Goal: Communication & Community: Answer question/provide support

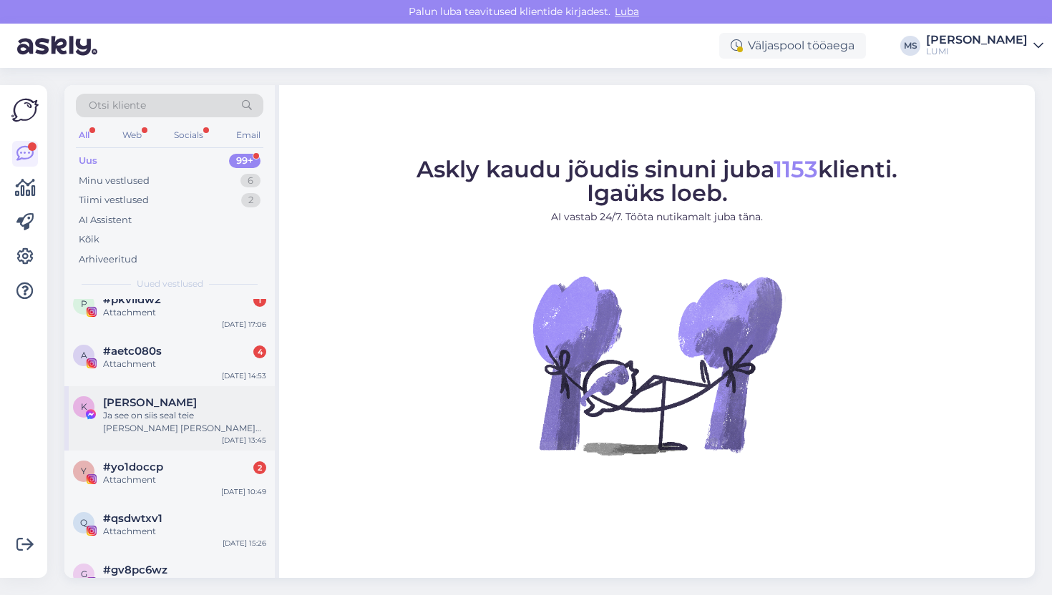
scroll to position [853, 0]
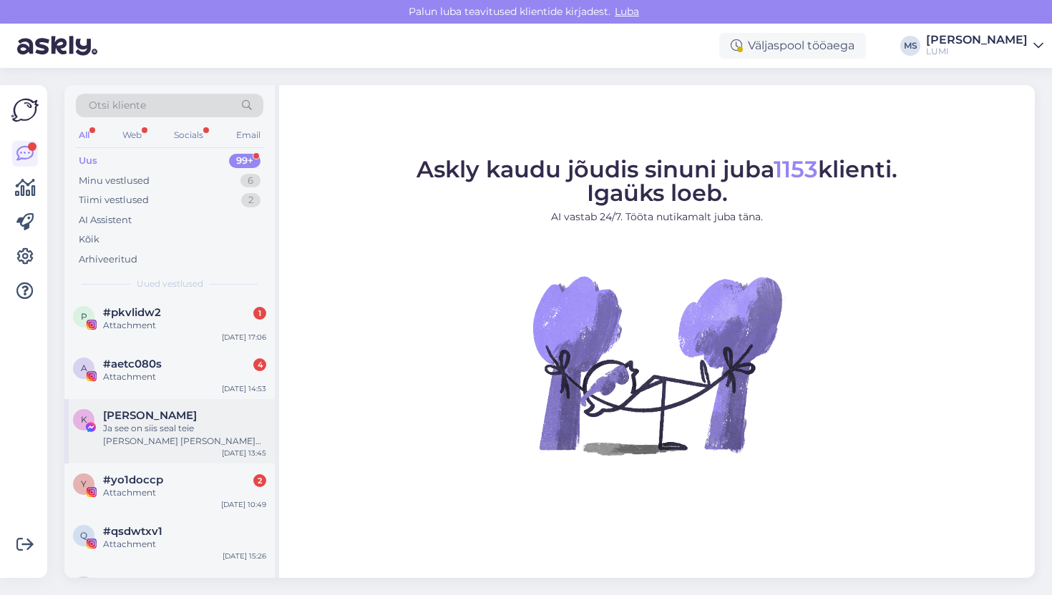
click at [214, 416] on div "[PERSON_NAME]" at bounding box center [184, 415] width 163 height 13
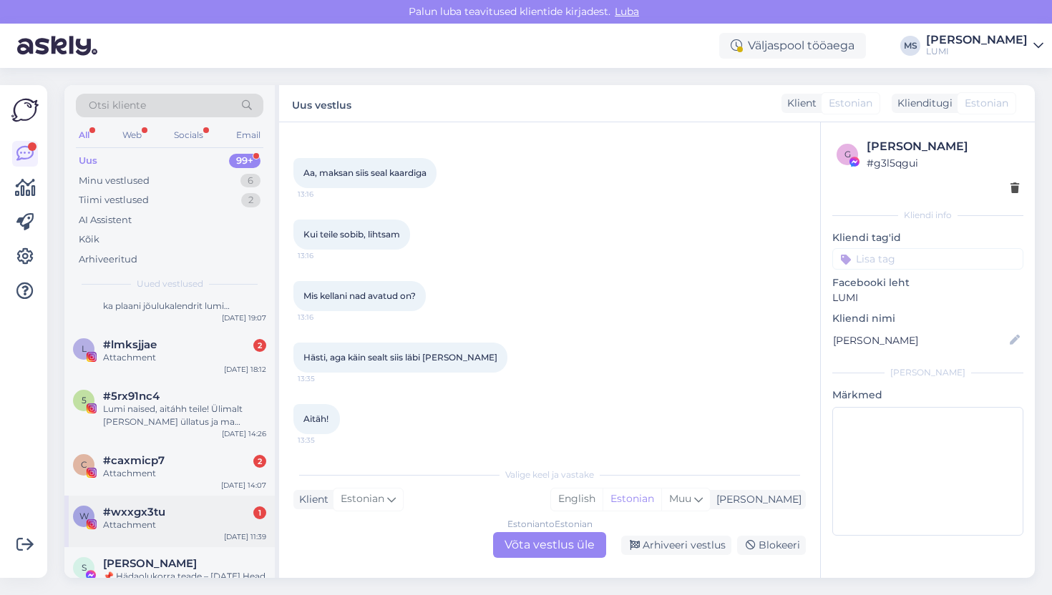
scroll to position [407, 0]
click at [200, 434] on div "5 #5rx91nc4 Lumi naised, aitáhh teile! Ülimalt armas üllatus ja ma olen sellest…" at bounding box center [169, 414] width 210 height 64
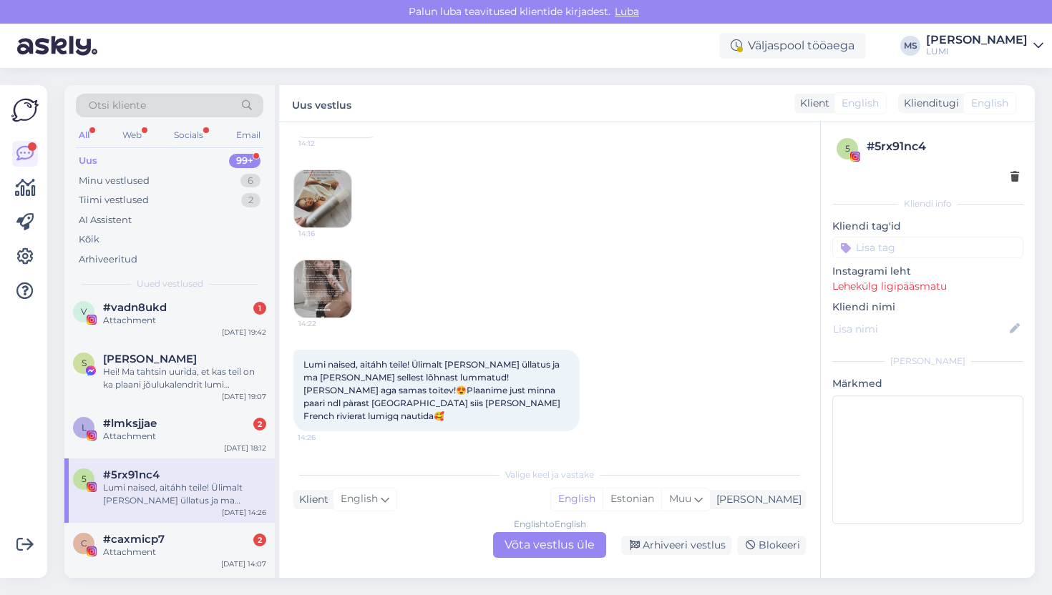
scroll to position [332, 0]
click at [182, 393] on div "S Sandra Tiks Hei! Ma tahtsin uurida, et kas teil on ka plaani jõulukalendrit l…" at bounding box center [169, 373] width 210 height 64
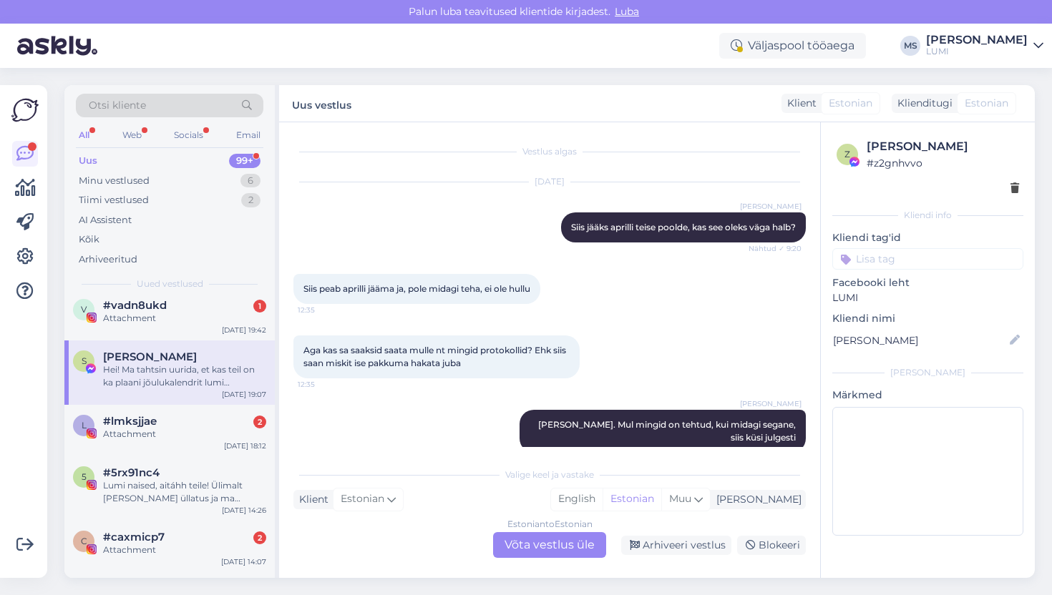
scroll to position [7361, 0]
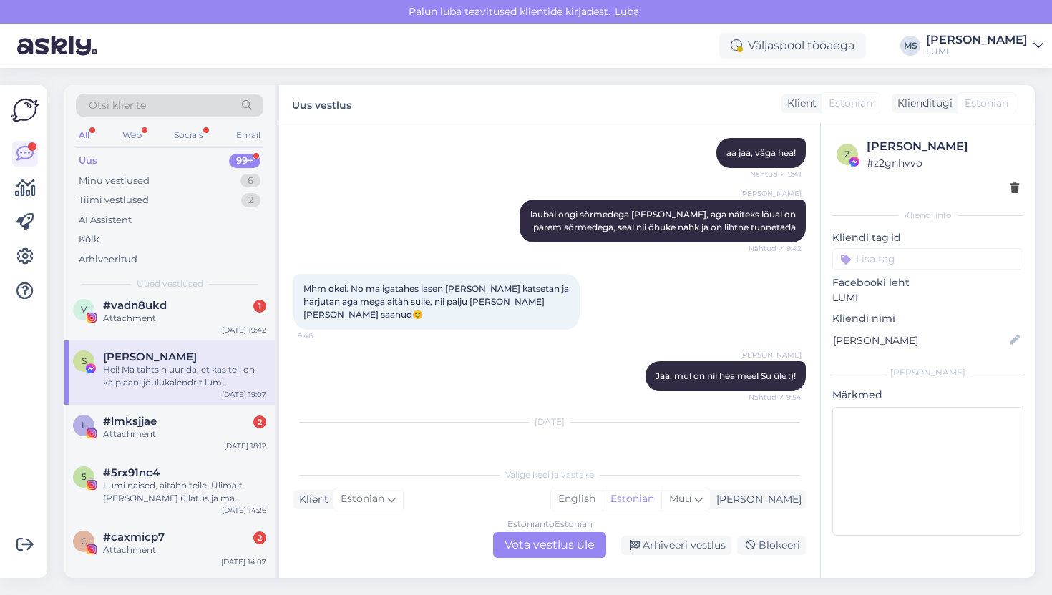
click at [563, 544] on div "Estonian to Estonian Võta vestlus üle" at bounding box center [549, 545] width 113 height 26
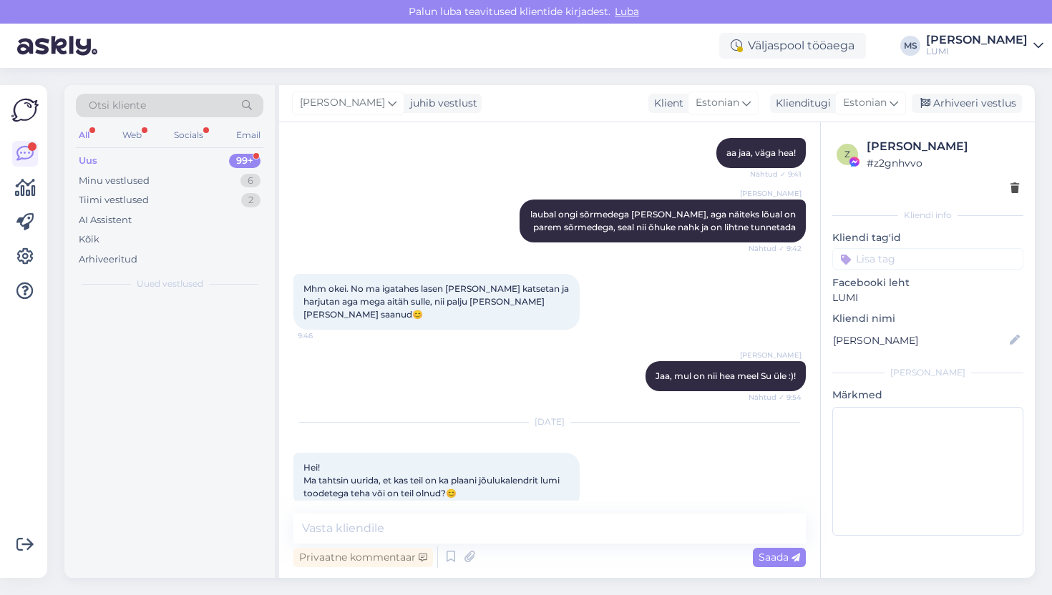
scroll to position [0, 0]
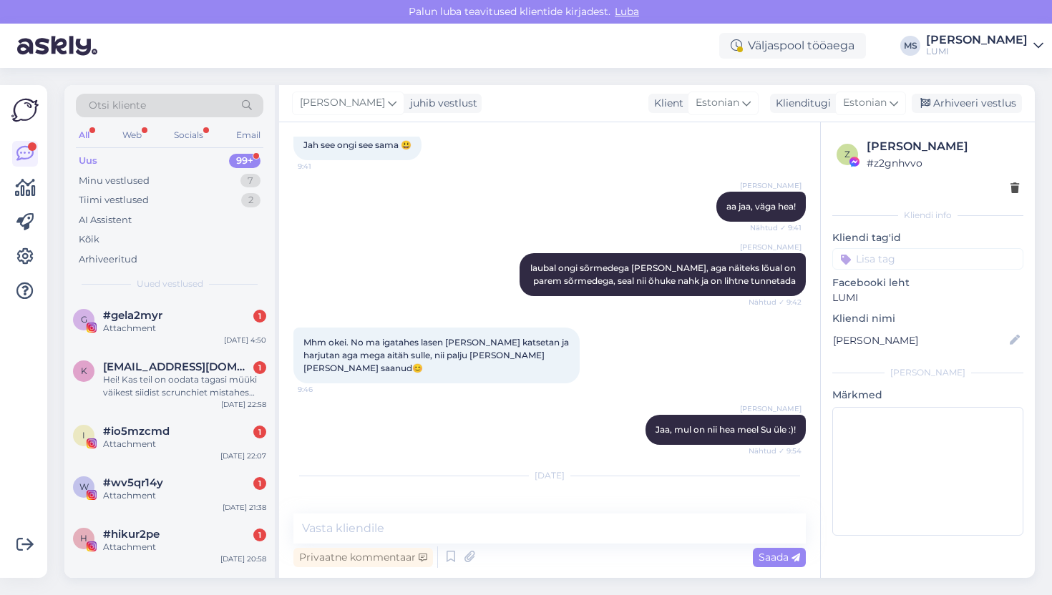
click at [530, 547] on div "Privaatne kommentaar Saada" at bounding box center [549, 557] width 512 height 27
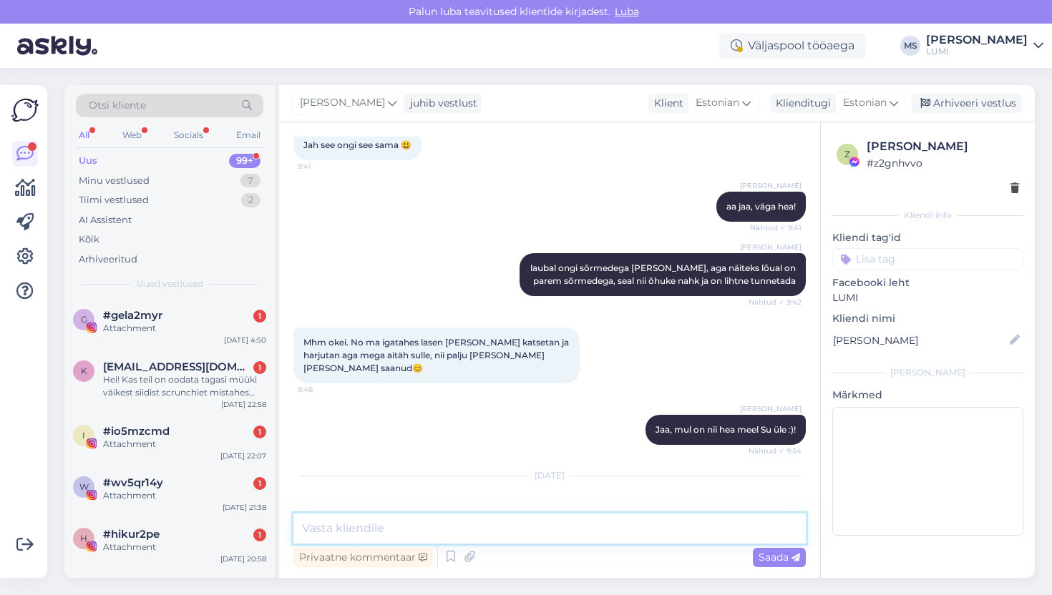
click at [532, 539] on textarea at bounding box center [549, 529] width 512 height 30
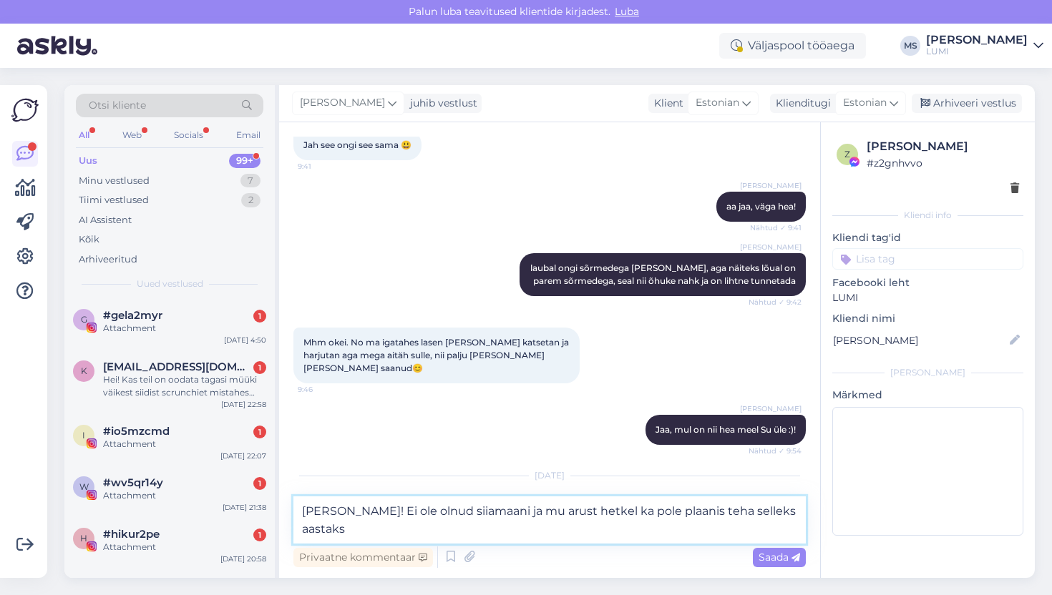
scroll to position [7324, 0]
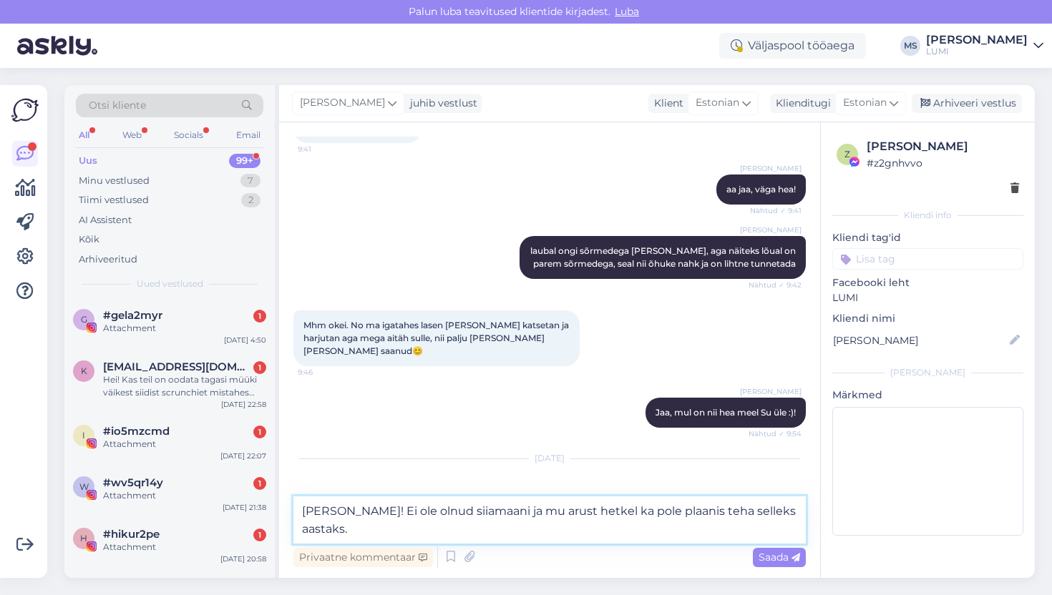
type textarea "[PERSON_NAME]! Ei ole olnud siiamaani ja mu arust hetkel ka pole plaanis teha s…"
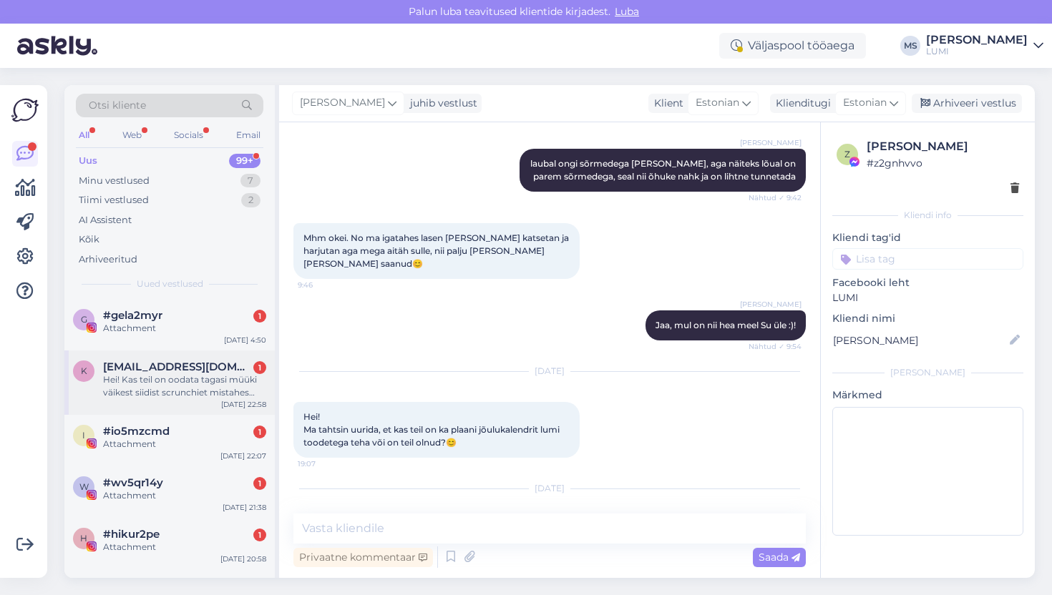
click at [213, 399] on div "Hei! Kas teil on oodata tagasi müüki väikest siidist scrunchiet mistahes värvis…" at bounding box center [184, 387] width 163 height 26
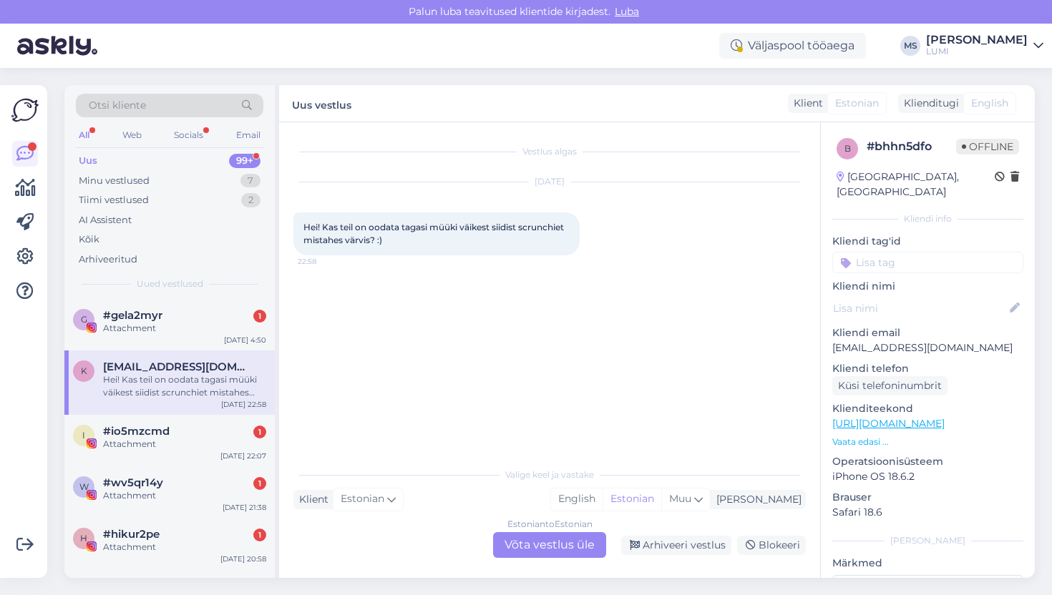
click at [556, 543] on div "Estonian to Estonian Võta vestlus üle" at bounding box center [549, 545] width 113 height 26
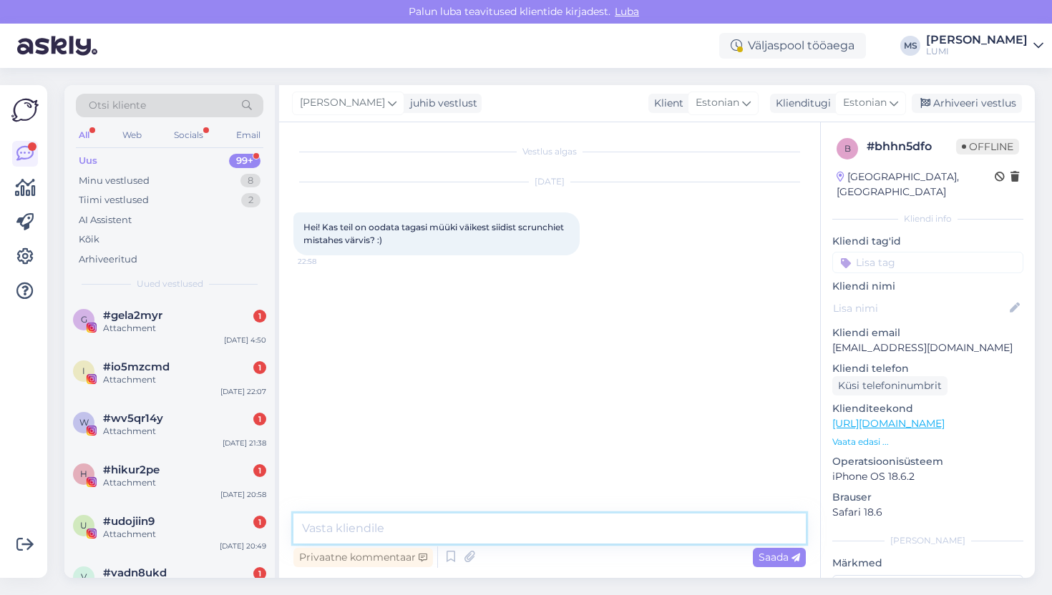
click at [501, 532] on textarea at bounding box center [549, 529] width 512 height 30
type textarea "Tere, hetkel kahjuks mitte."
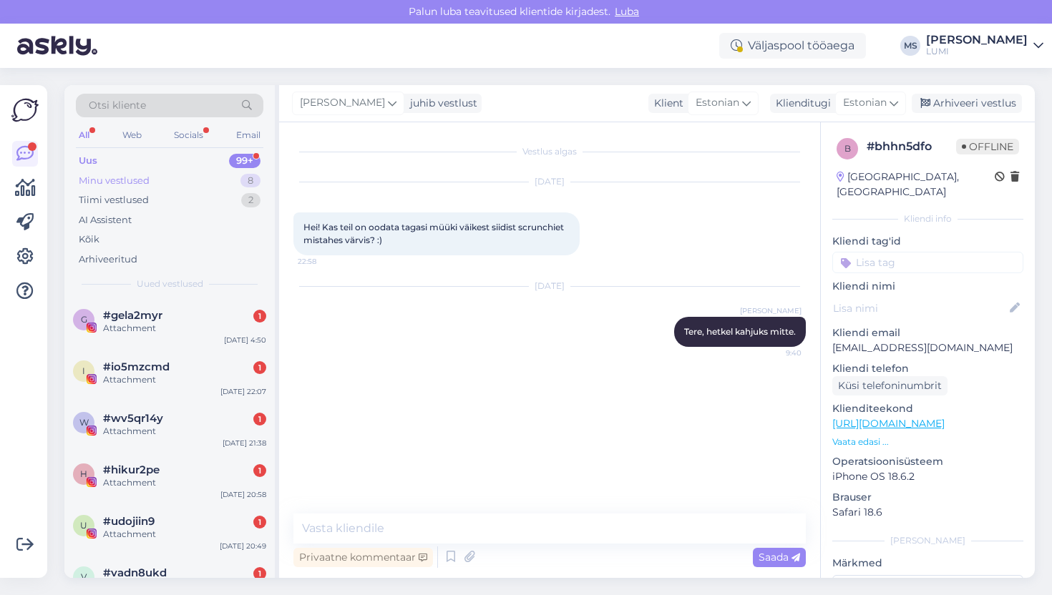
click at [122, 180] on div "Minu vestlused" at bounding box center [114, 181] width 71 height 14
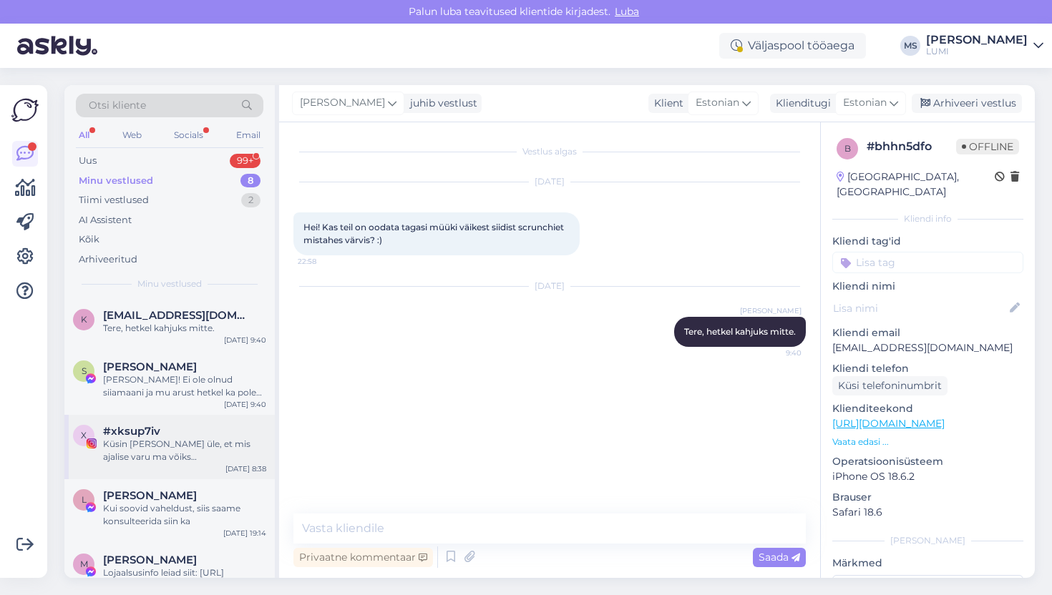
click at [225, 446] on div "Küsin [PERSON_NAME] üle, et mis ajalise varu ma võiks [PERSON_NAME]? Et ma osta…" at bounding box center [184, 451] width 163 height 26
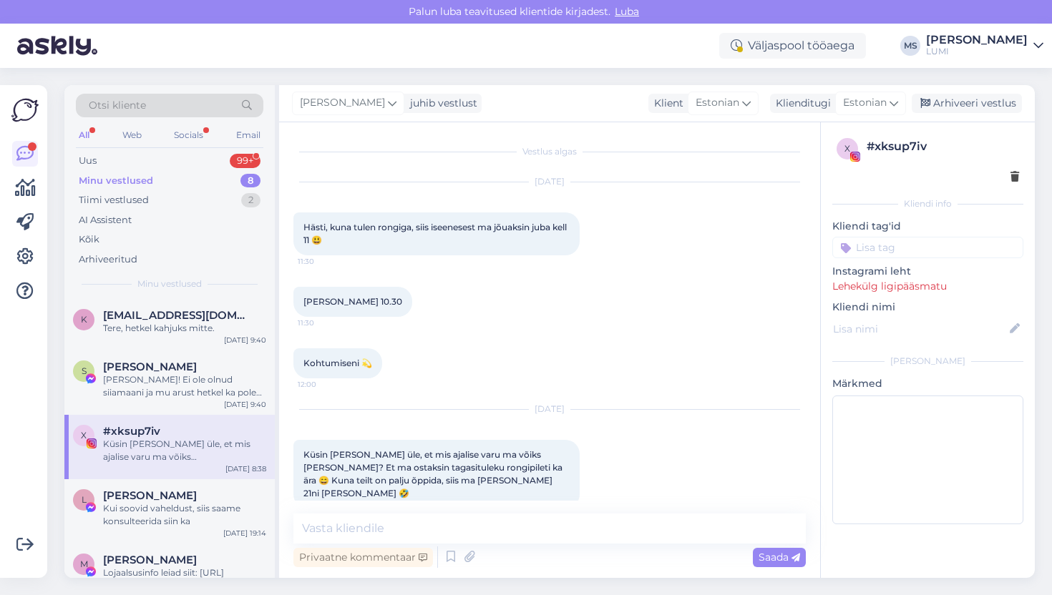
scroll to position [11, 0]
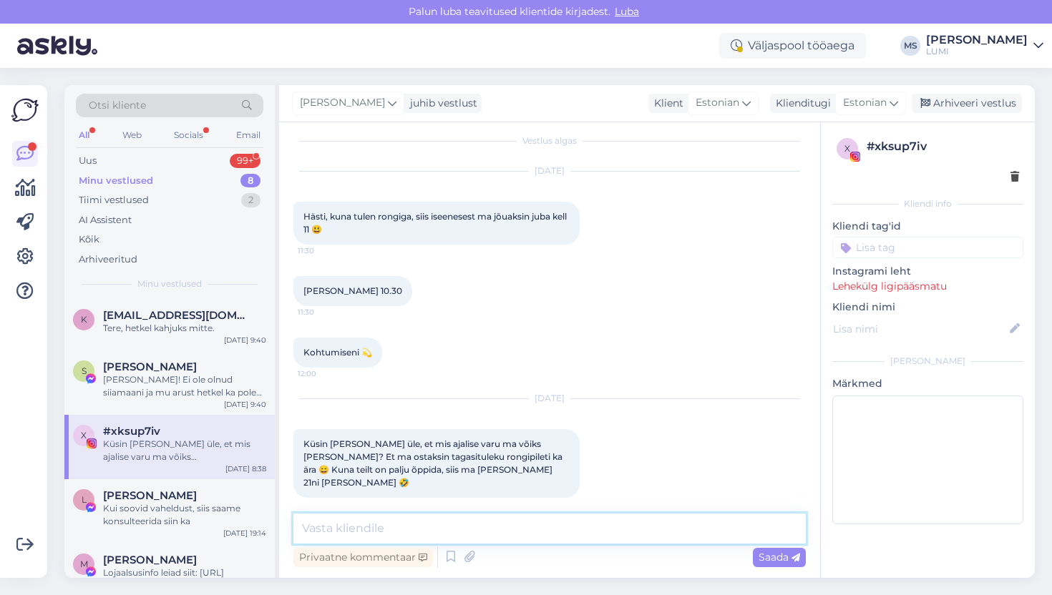
click at [493, 528] on textarea at bounding box center [549, 529] width 512 height 30
type textarea "M"
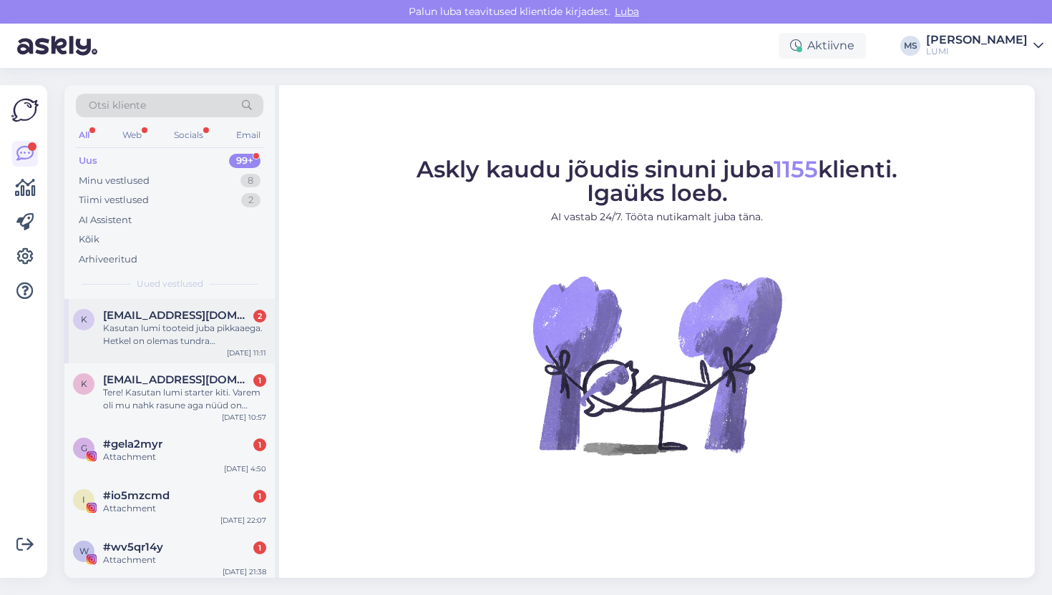
click at [142, 346] on div "Kasutan lumi tooteid juba pikkaaega. Hetkel on olemas tundra näopuhastuspiim, m…" at bounding box center [184, 335] width 163 height 26
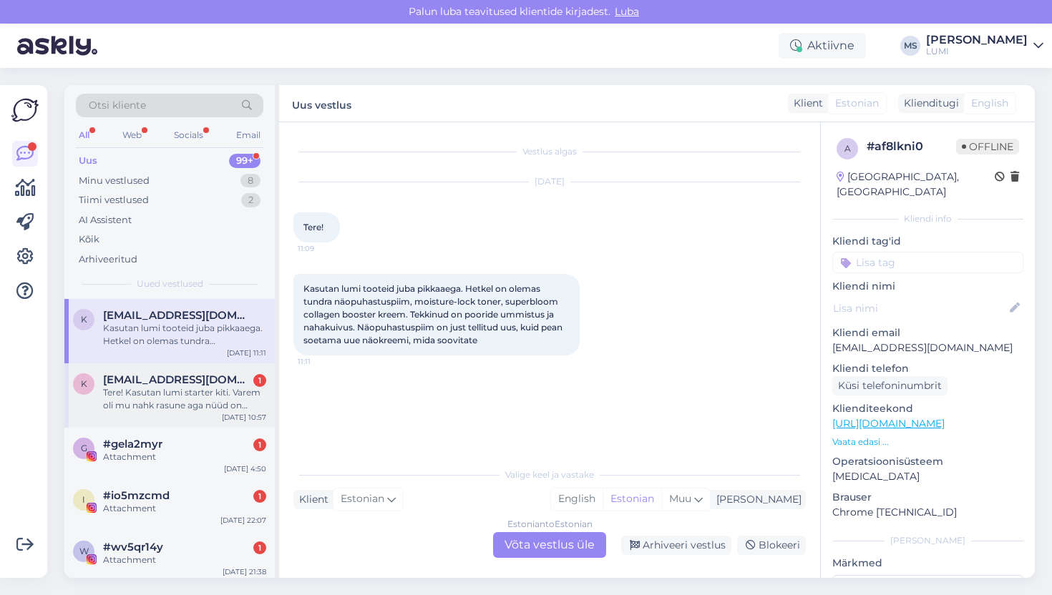
click at [173, 379] on span "[EMAIL_ADDRESS][DOMAIN_NAME]" at bounding box center [177, 380] width 149 height 13
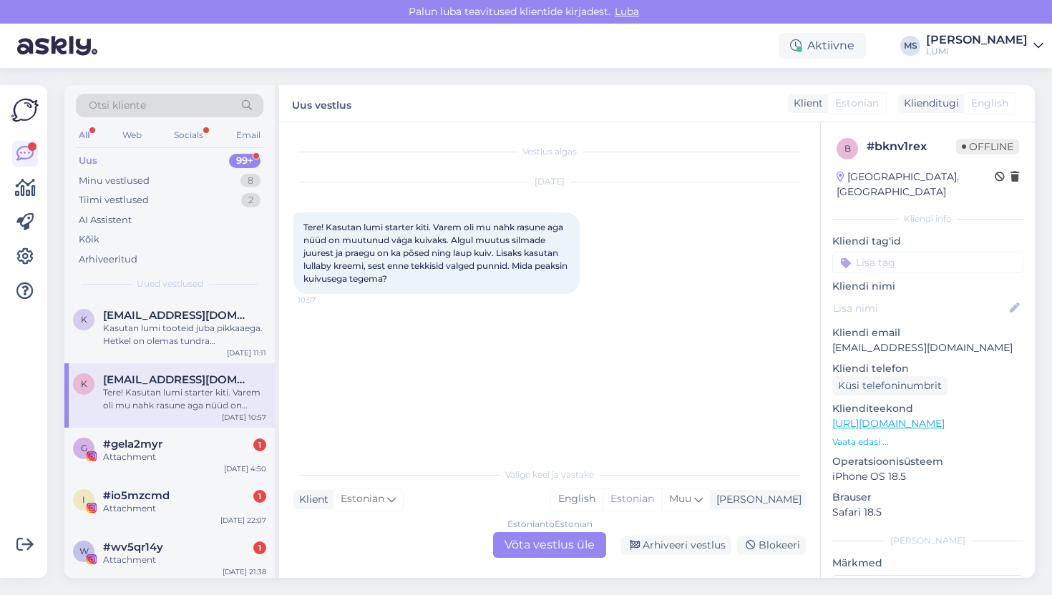
click at [531, 548] on div "Estonian to Estonian Võta vestlus üle" at bounding box center [549, 545] width 113 height 26
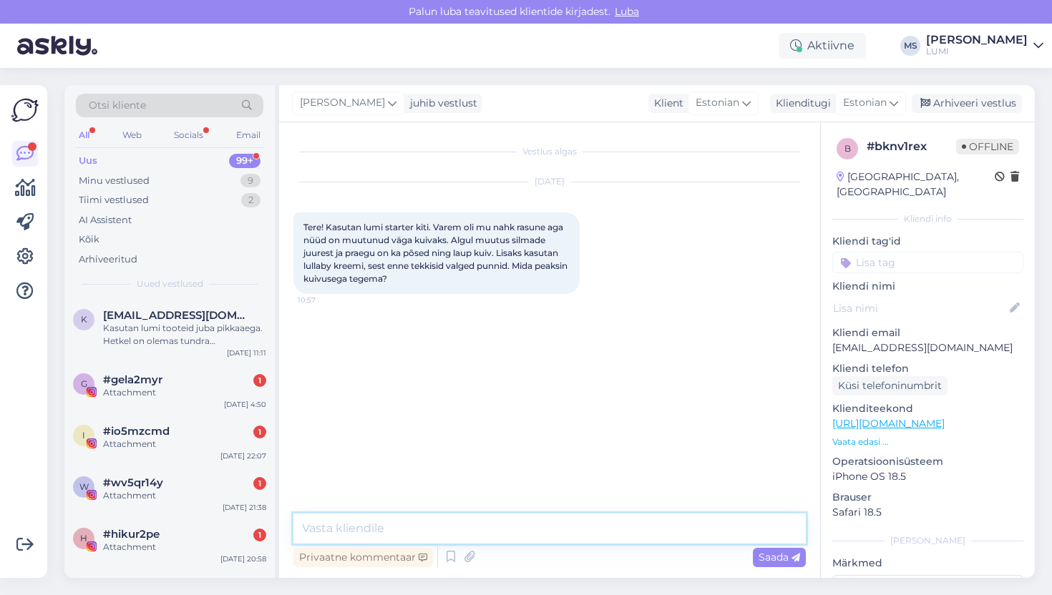
click at [522, 542] on textarea at bounding box center [549, 529] width 512 height 30
type textarea "Tere, kui kaua oled kasutanud praegu Starter Kiti?"
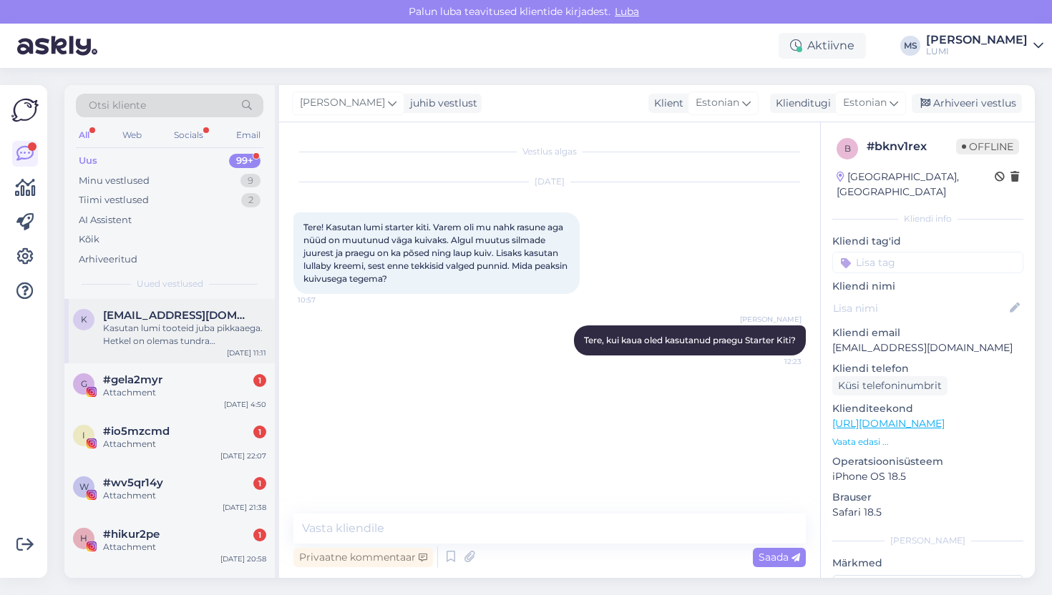
click at [188, 311] on span "[EMAIL_ADDRESS][DOMAIN_NAME]" at bounding box center [177, 315] width 149 height 13
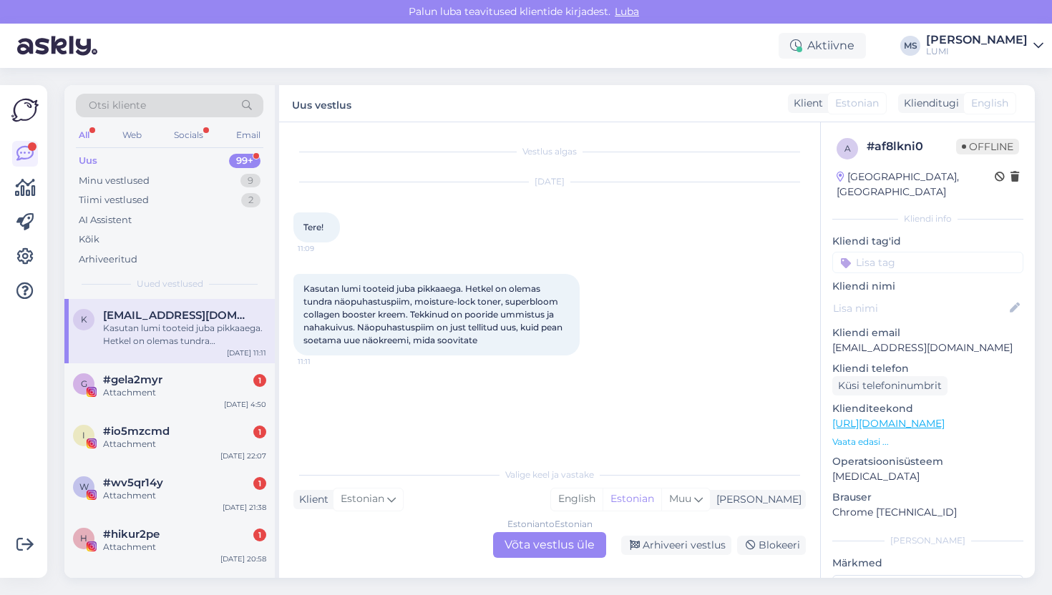
click at [584, 540] on div "Estonian to Estonian Võta vestlus üle" at bounding box center [549, 545] width 113 height 26
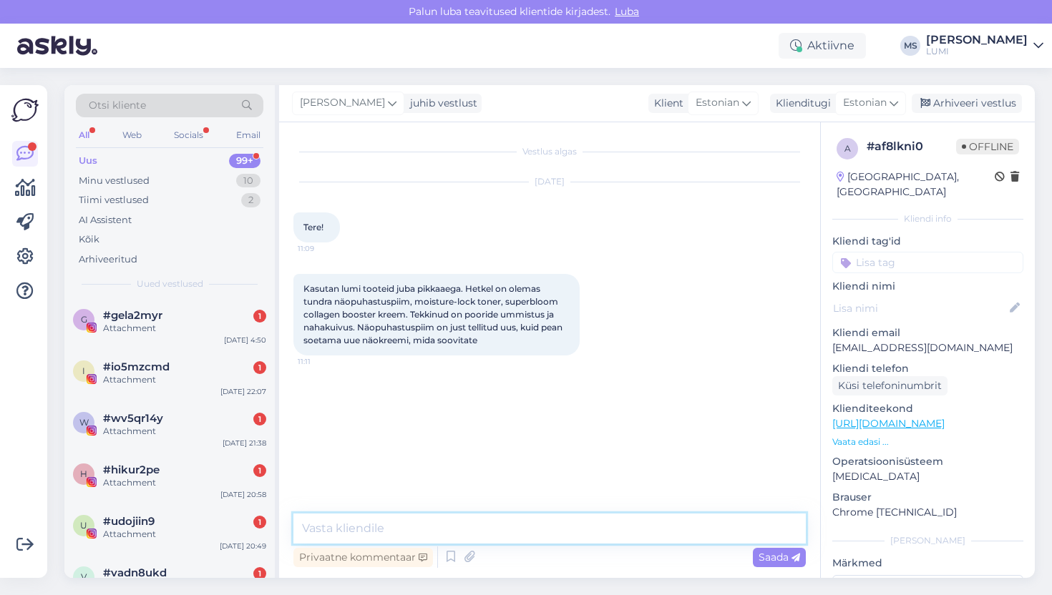
click at [539, 541] on textarea at bounding box center [549, 529] width 512 height 30
type textarea "Bio Kliniku ja Nakedi seerumi segu oleks väga hea"
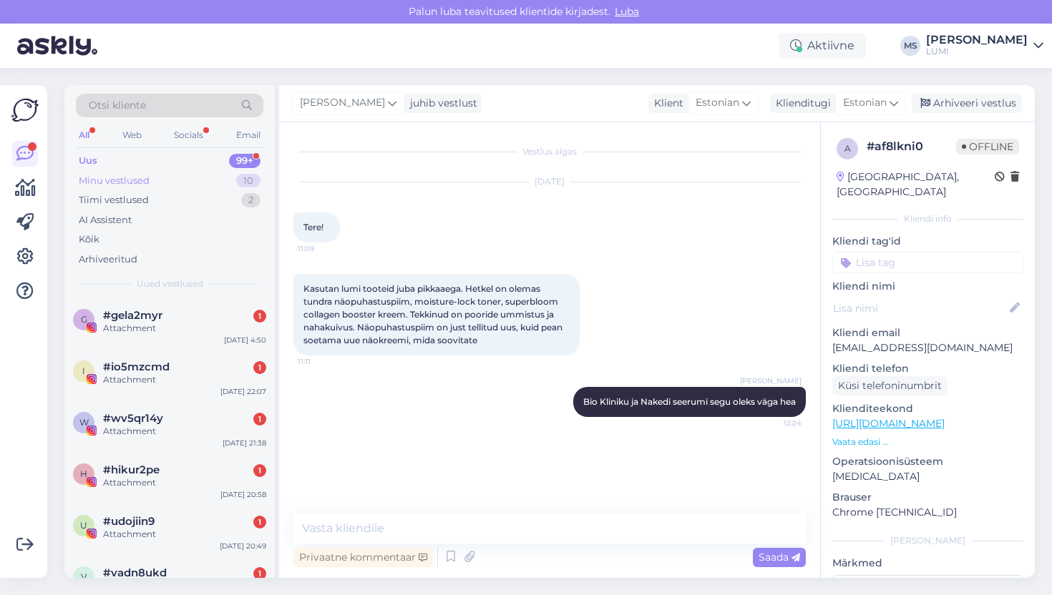
click at [87, 182] on div "Minu vestlused" at bounding box center [114, 181] width 71 height 14
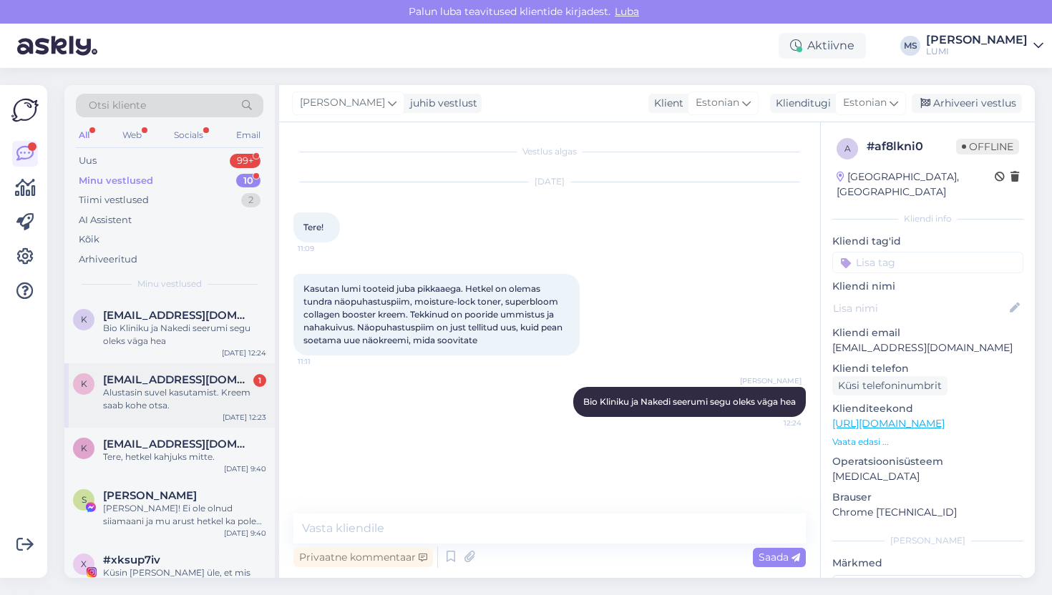
click at [152, 412] on div "K Kadi.sau@gmail.com 1 Alustasin suvel kasutamist. Kreem saab kohe otsa. Sep 15…" at bounding box center [169, 396] width 210 height 64
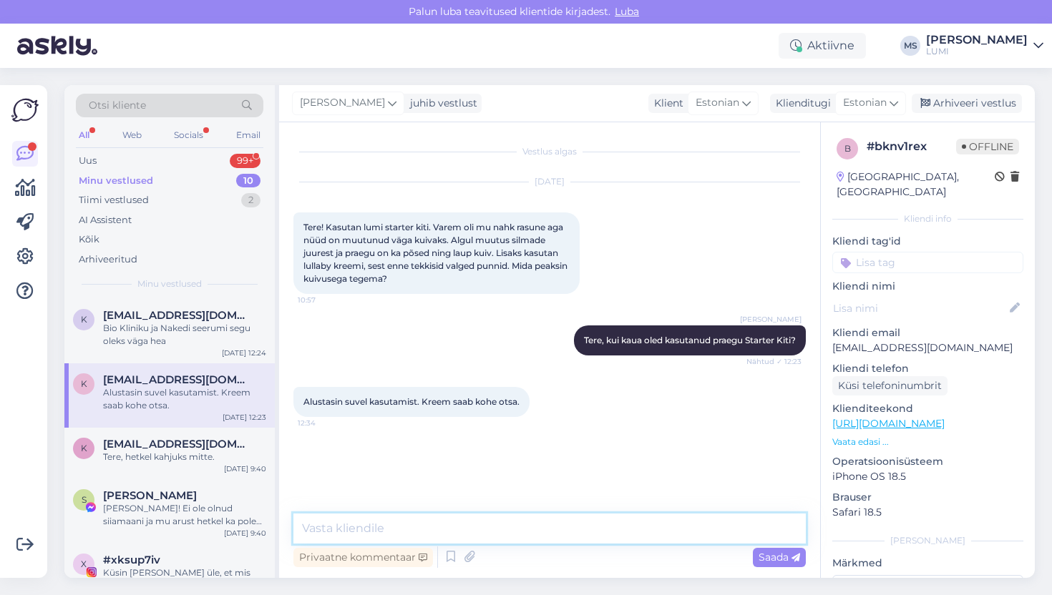
click at [338, 536] on textarea at bounding box center [549, 529] width 512 height 30
click at [344, 534] on textarea at bounding box center [549, 529] width 512 height 30
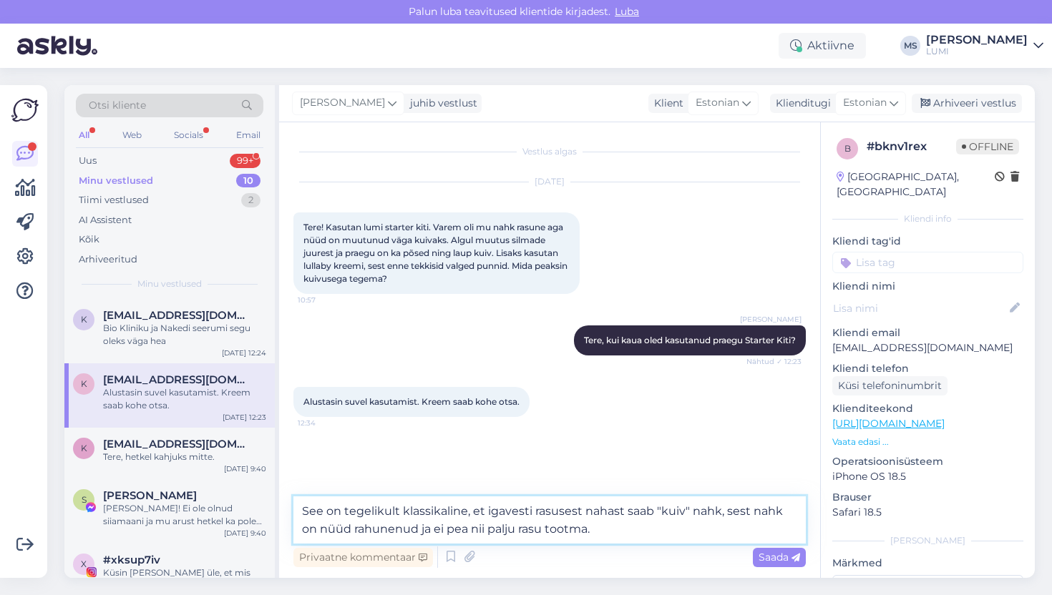
type textarea "See on tegelikult klassikaline, et igavesti rasusest nahast saab "kuiv" nahk, s…"
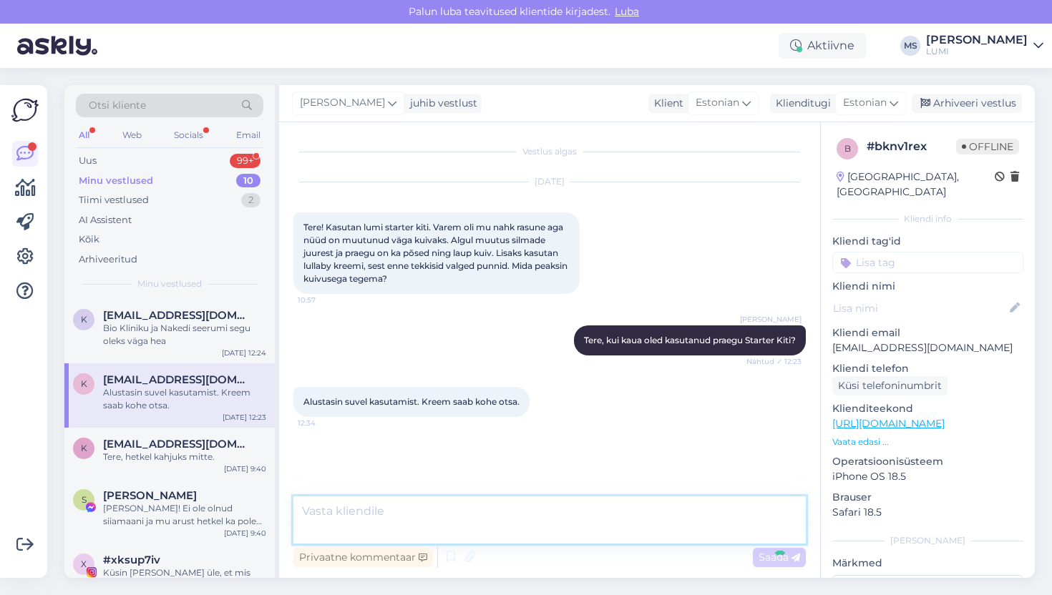
scroll to position [19, 0]
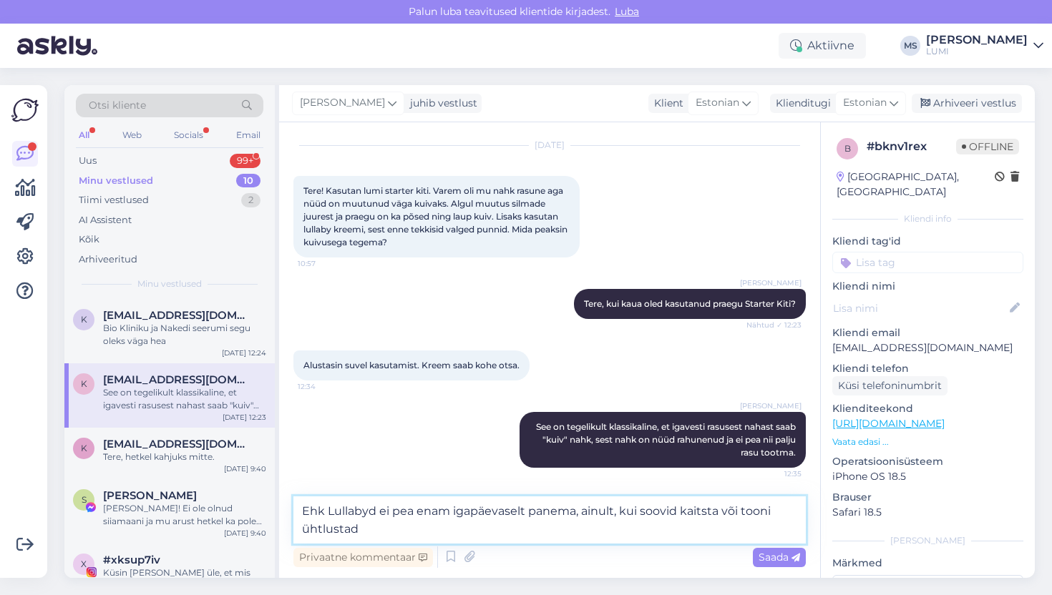
type textarea "Ehk Lullabyd ei pea enam igapäevaselt panema, ainult, kui soovid kaitsta või to…"
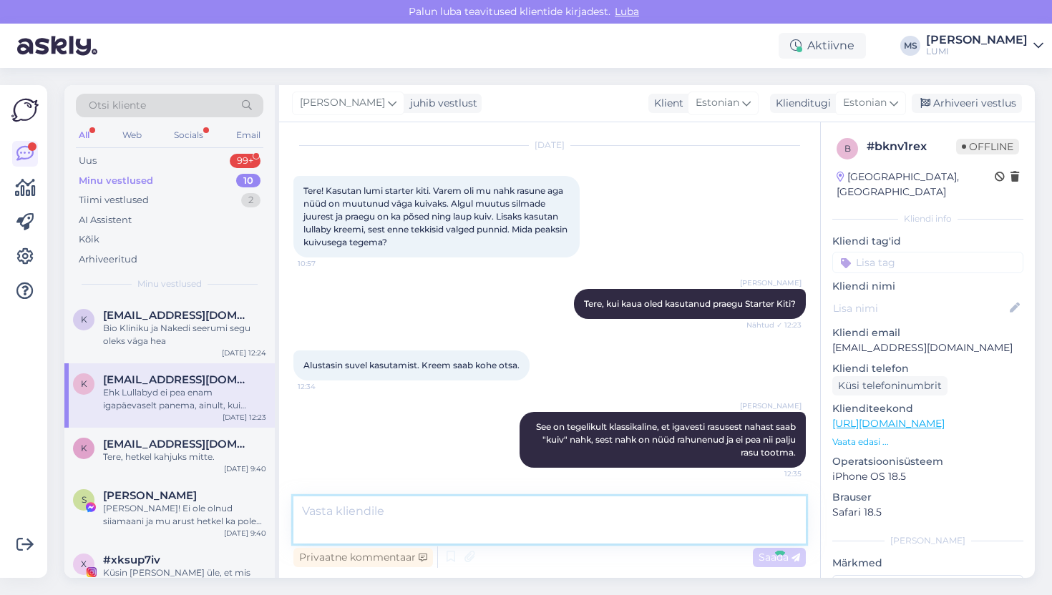
scroll to position [94, 0]
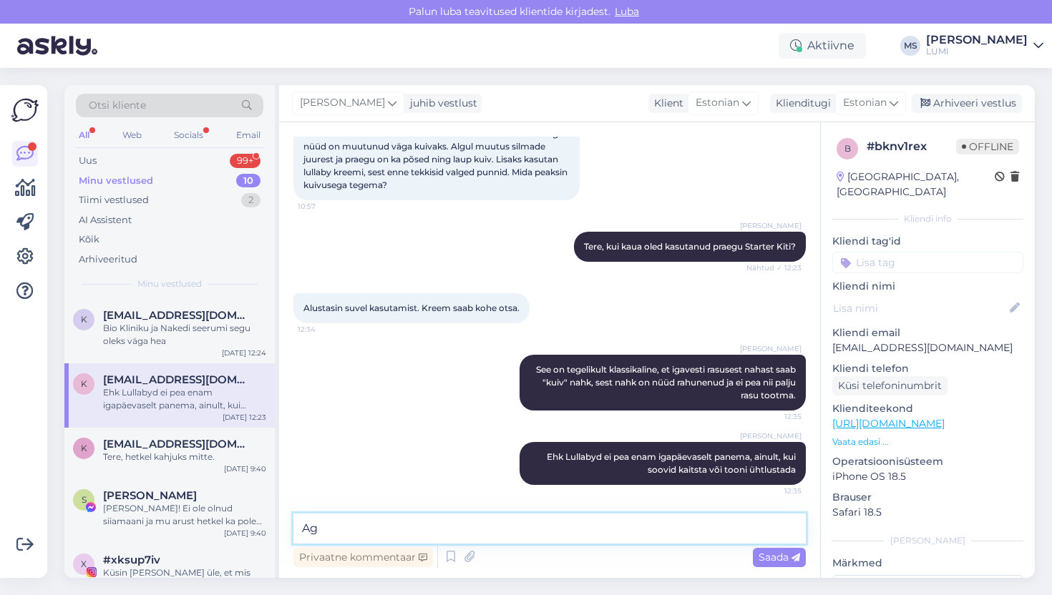
type textarea "A"
type textarea "Kui vana oled?"
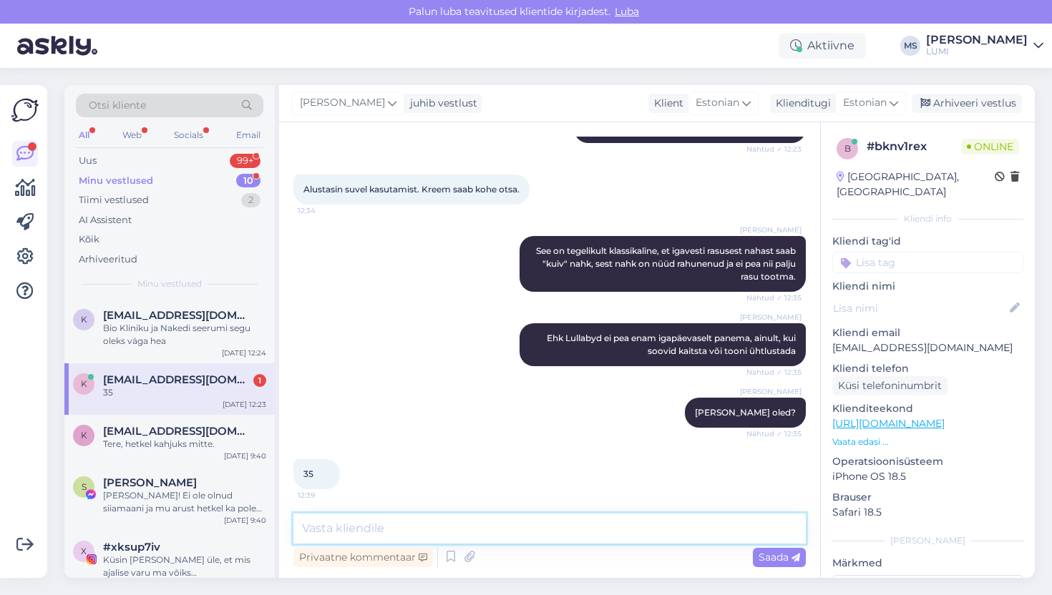
scroll to position [217, 0]
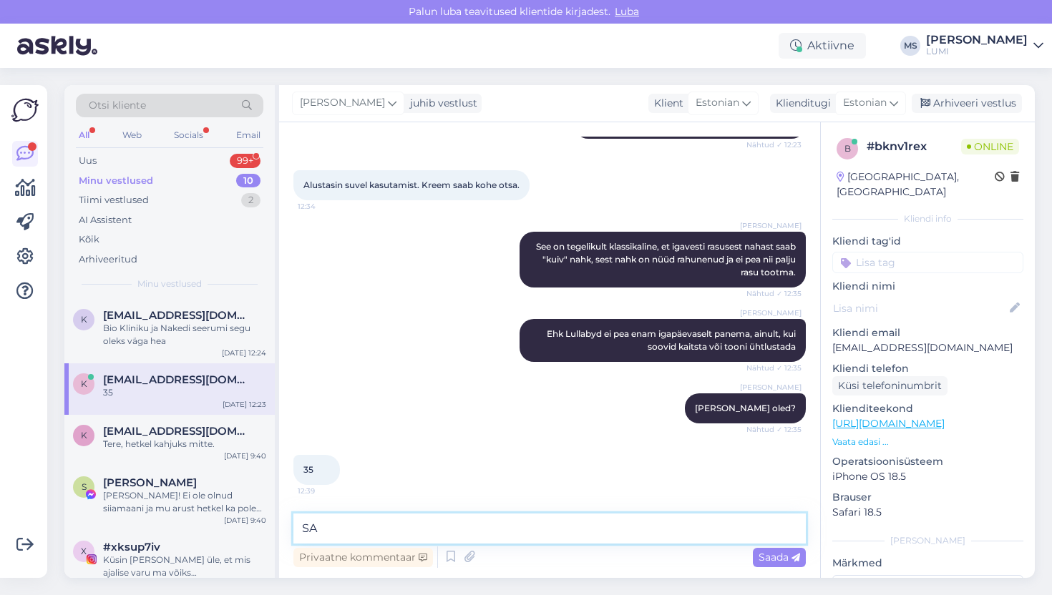
type textarea "S"
type textarea "A"
type textarea "Võid proovida Sügavniisutavat päevakreemi"
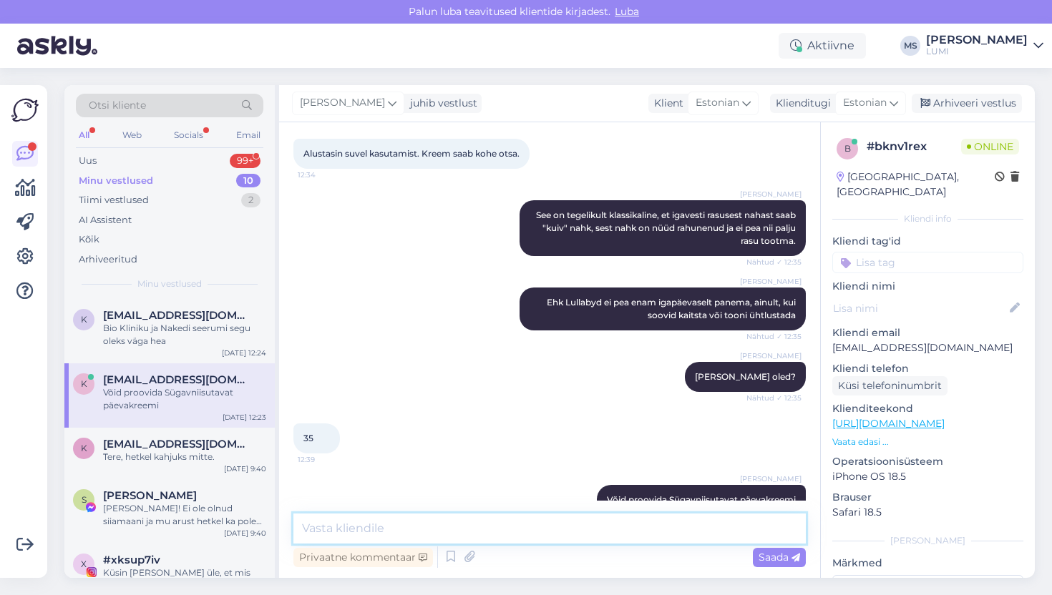
scroll to position [278, 0]
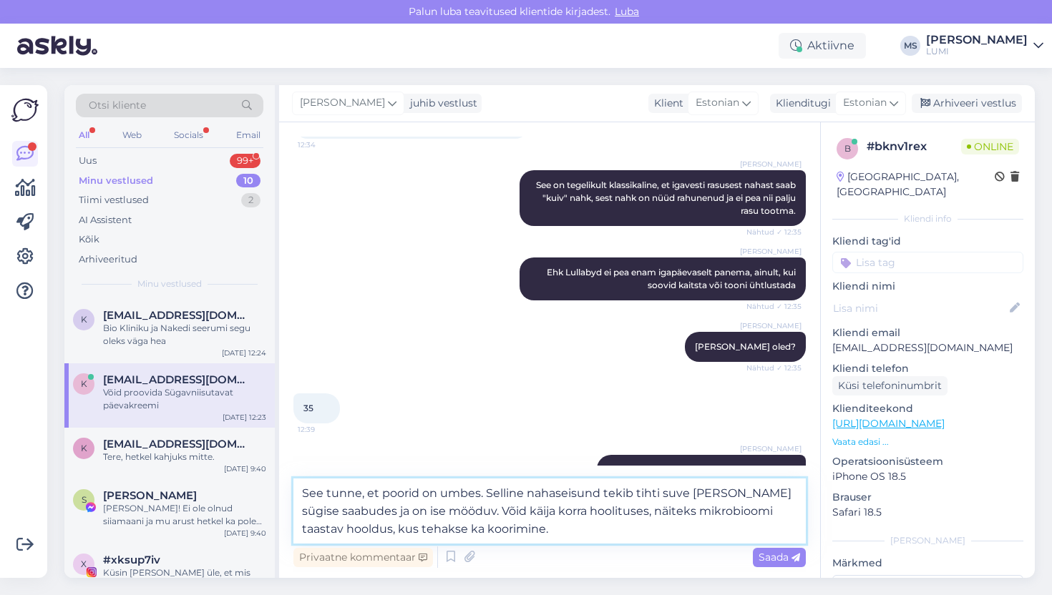
type textarea "See tunne, et poorid on umbes. Selline nahaseisund tekib tihti suve lõpus ja sü…"
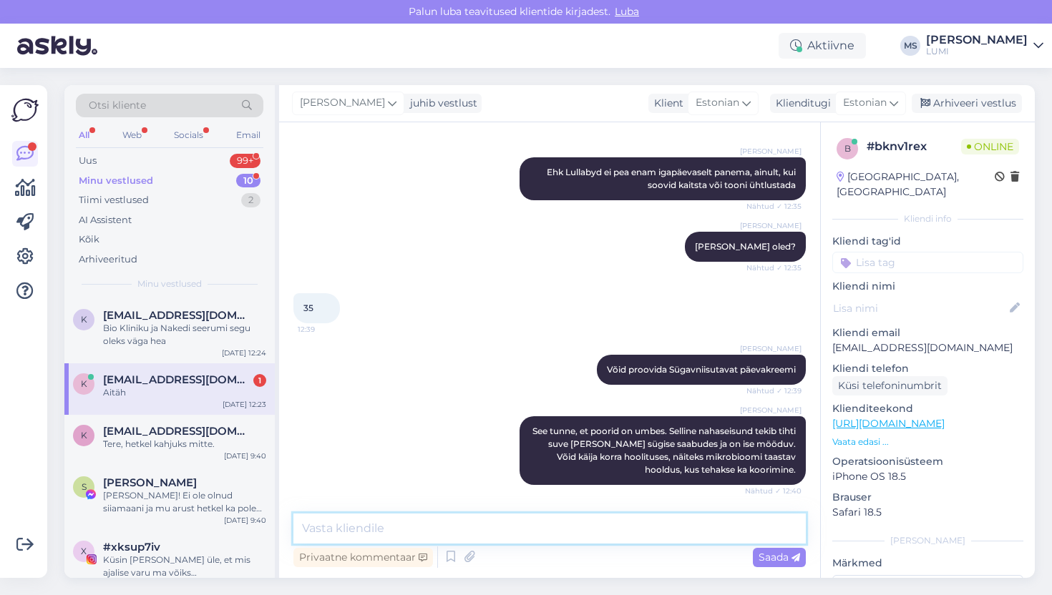
scroll to position [440, 0]
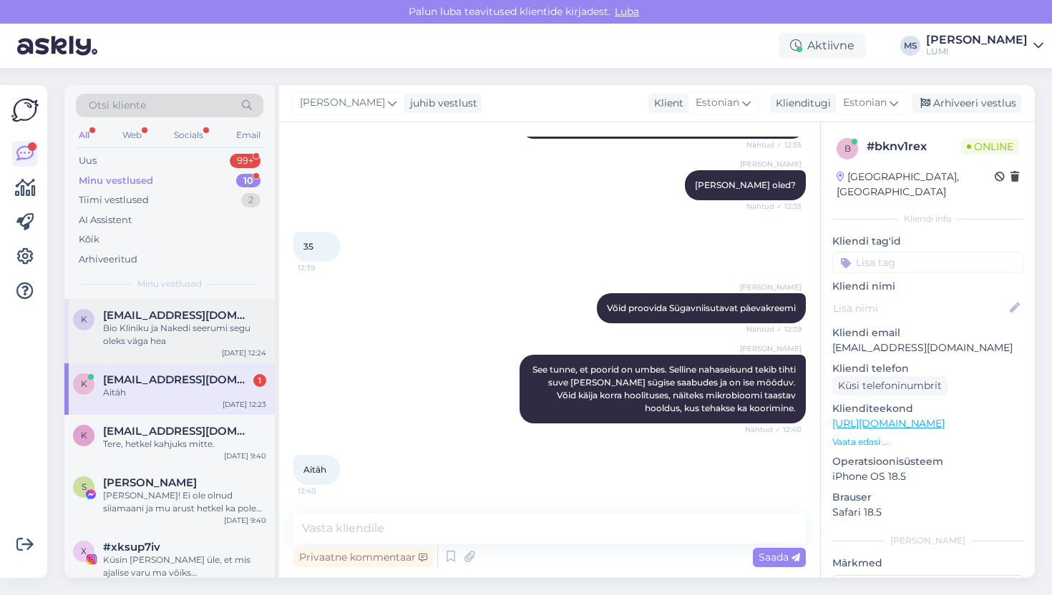
click at [165, 346] on div "Bio Kliniku ja Nakedi seerumi segu oleks väga hea" at bounding box center [184, 335] width 163 height 26
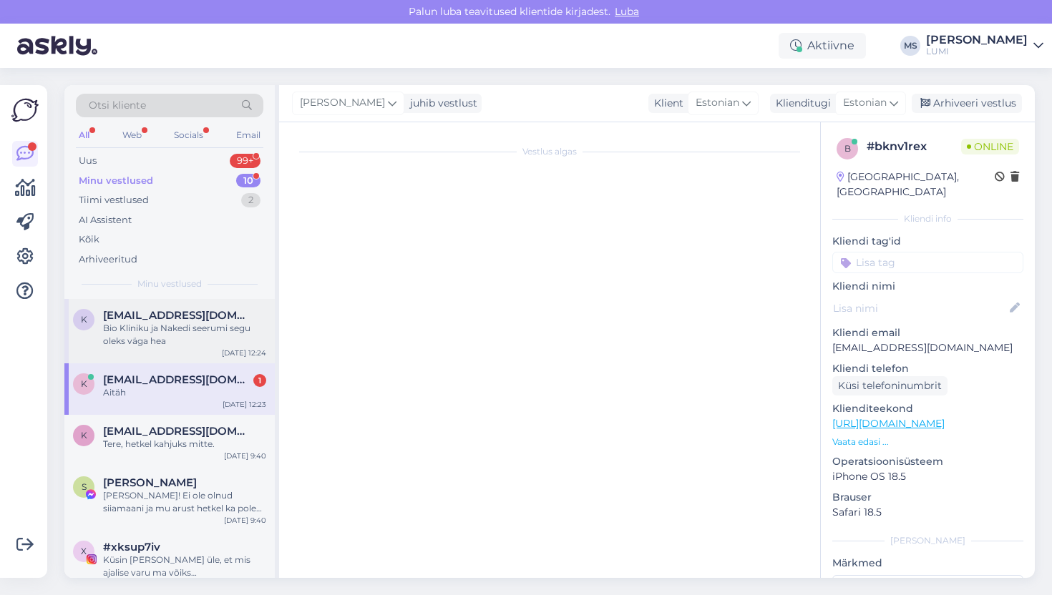
scroll to position [0, 0]
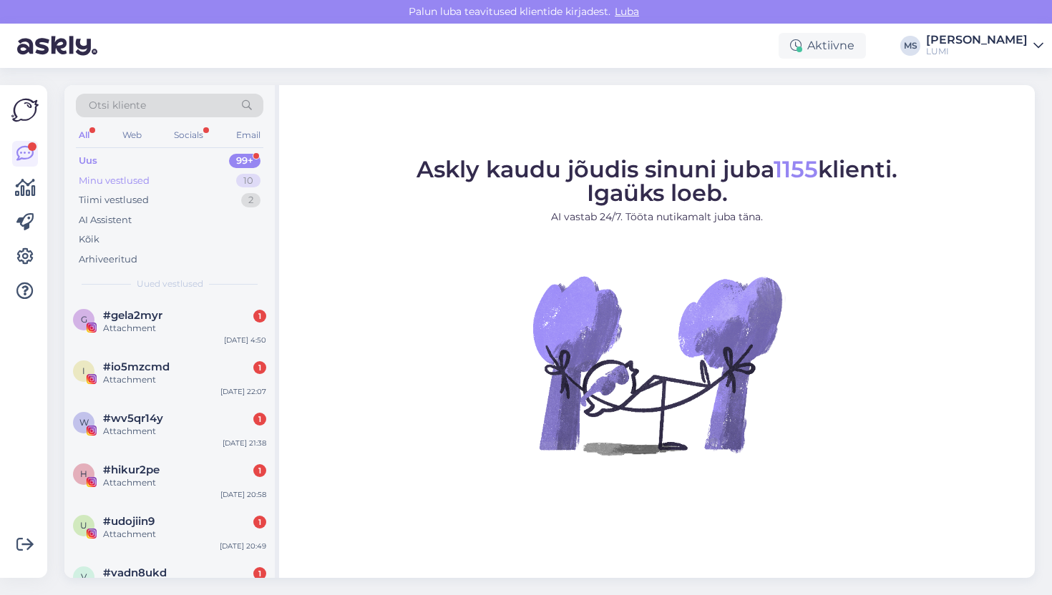
click at [138, 174] on div "Minu vestlused" at bounding box center [114, 181] width 71 height 14
click at [117, 186] on div "Minu vestlused" at bounding box center [114, 181] width 71 height 14
